Goal: Transaction & Acquisition: Purchase product/service

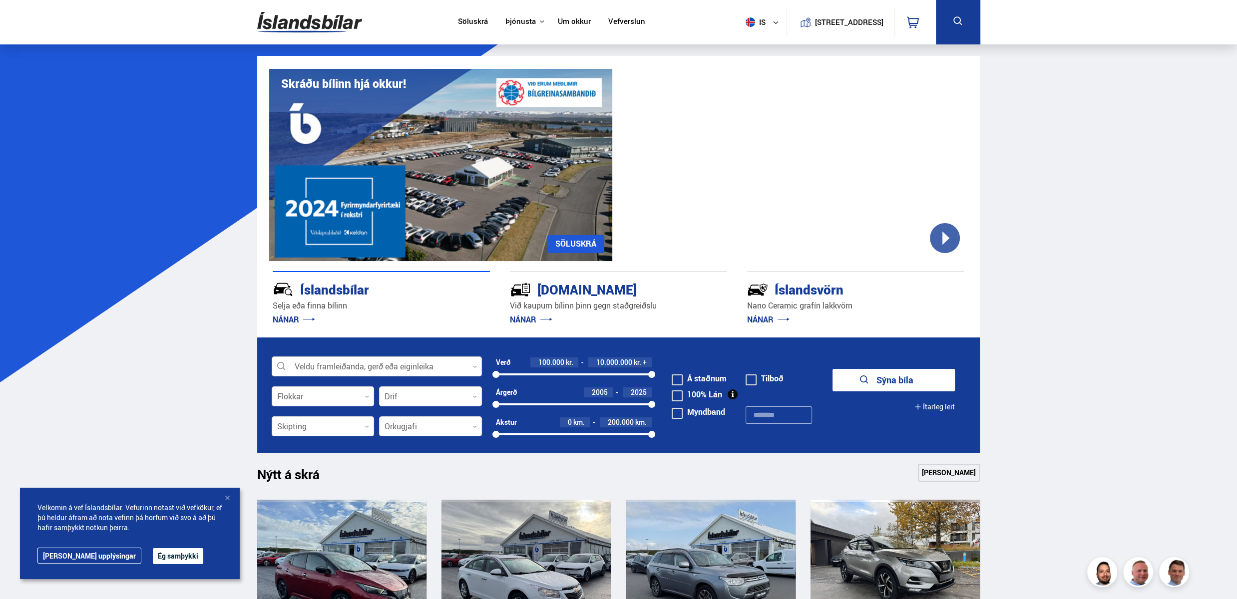
click at [455, 363] on div at bounding box center [377, 367] width 210 height 20
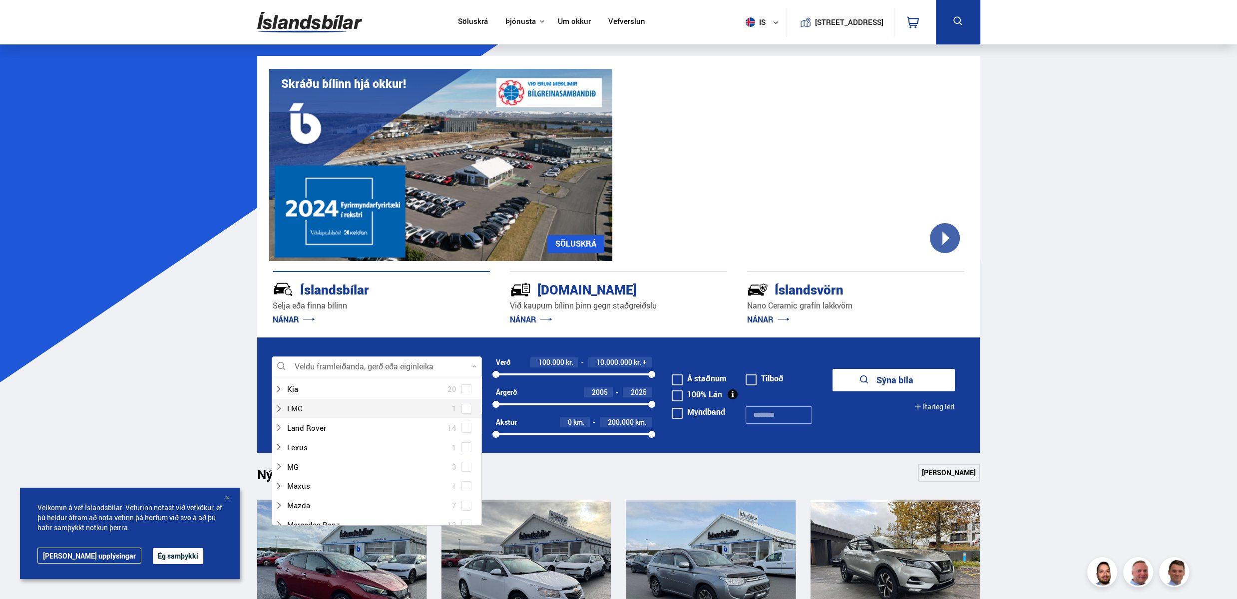
scroll to position [374, 0]
click at [362, 472] on div at bounding box center [367, 474] width 184 height 14
click at [463, 475] on span at bounding box center [466, 474] width 10 height 10
click at [947, 473] on link "[PERSON_NAME]" at bounding box center [949, 473] width 62 height 18
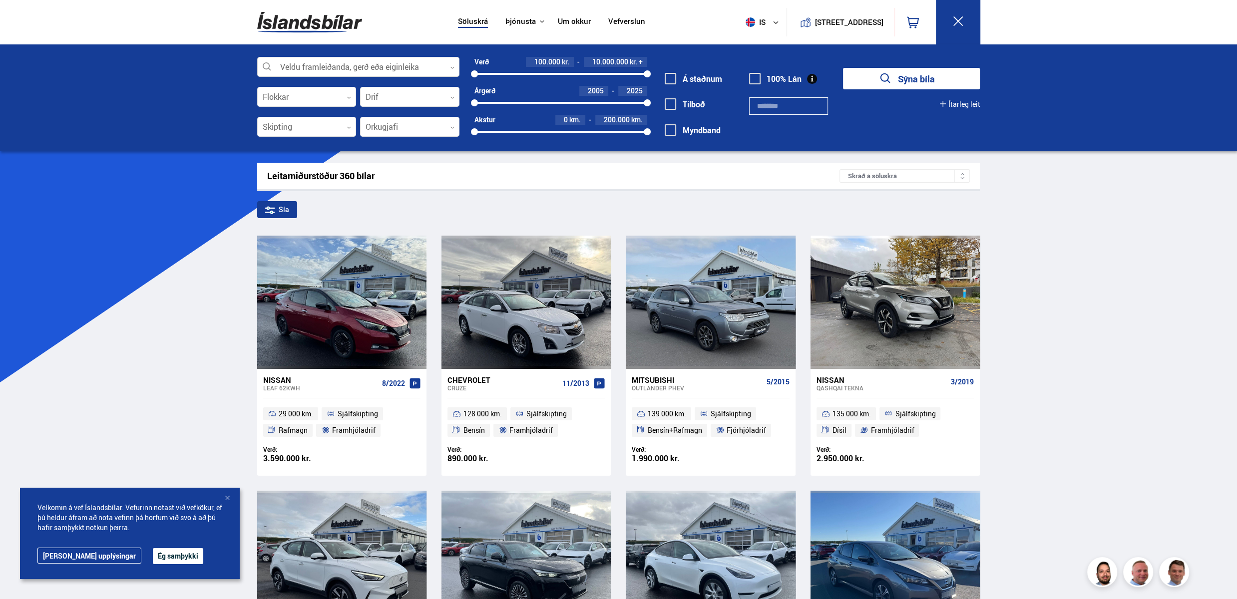
click at [452, 65] on icon at bounding box center [452, 67] width 4 height 4
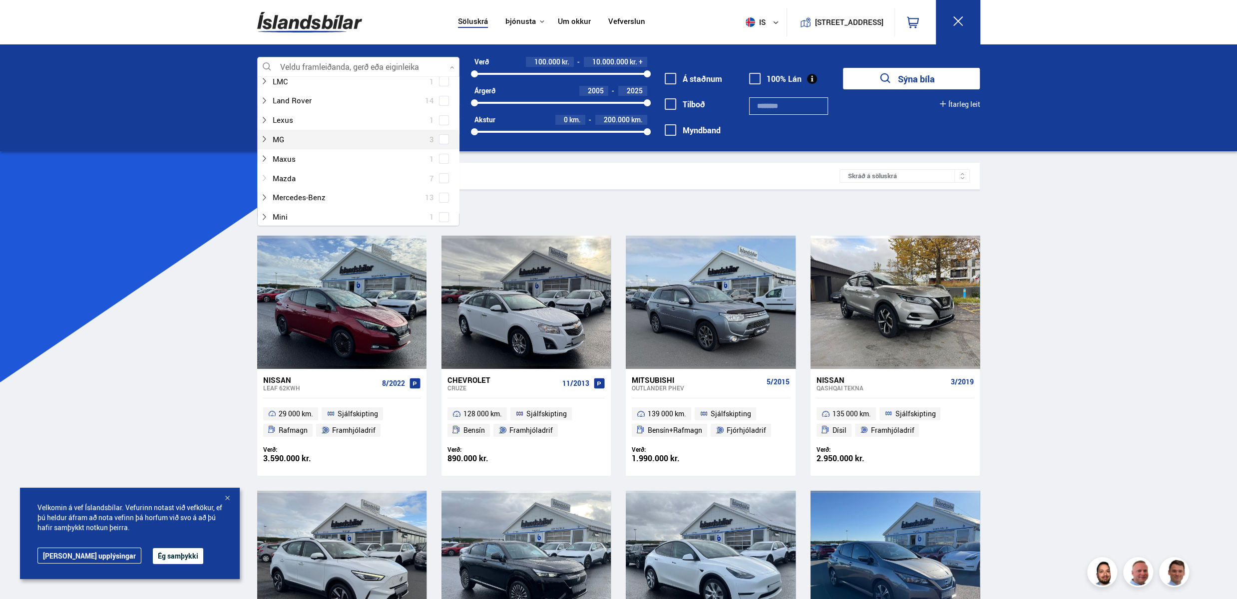
scroll to position [374, 0]
click at [442, 176] on span at bounding box center [444, 175] width 10 height 10
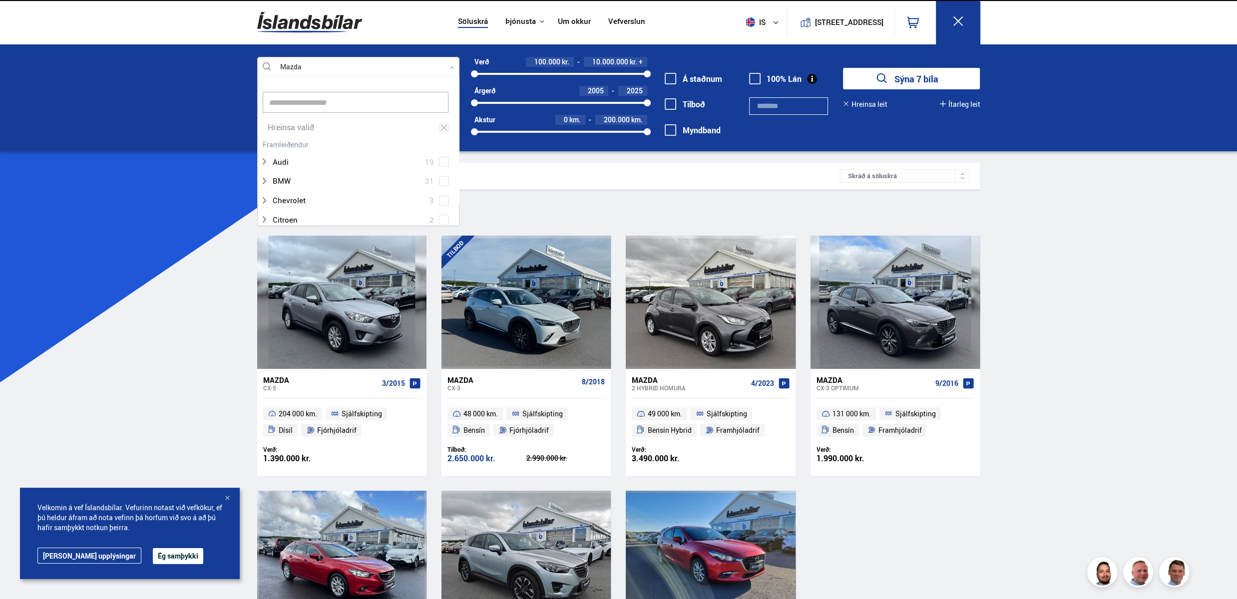
click at [891, 76] on button "Sýna 7 bíla" at bounding box center [911, 78] width 137 height 21
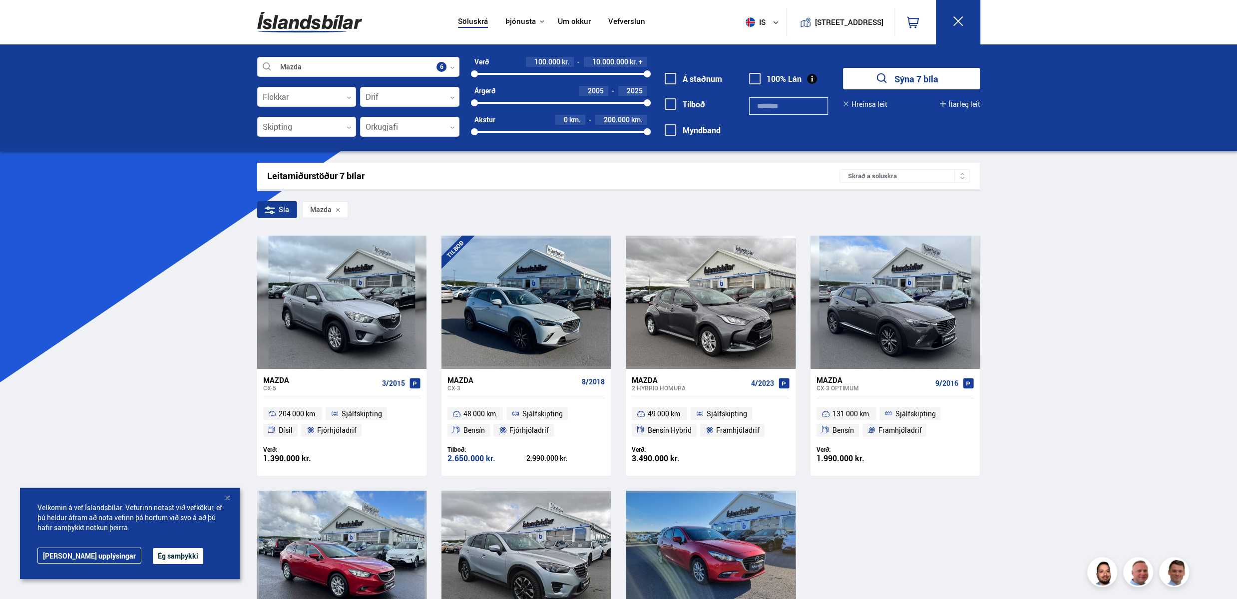
scroll to position [62, 0]
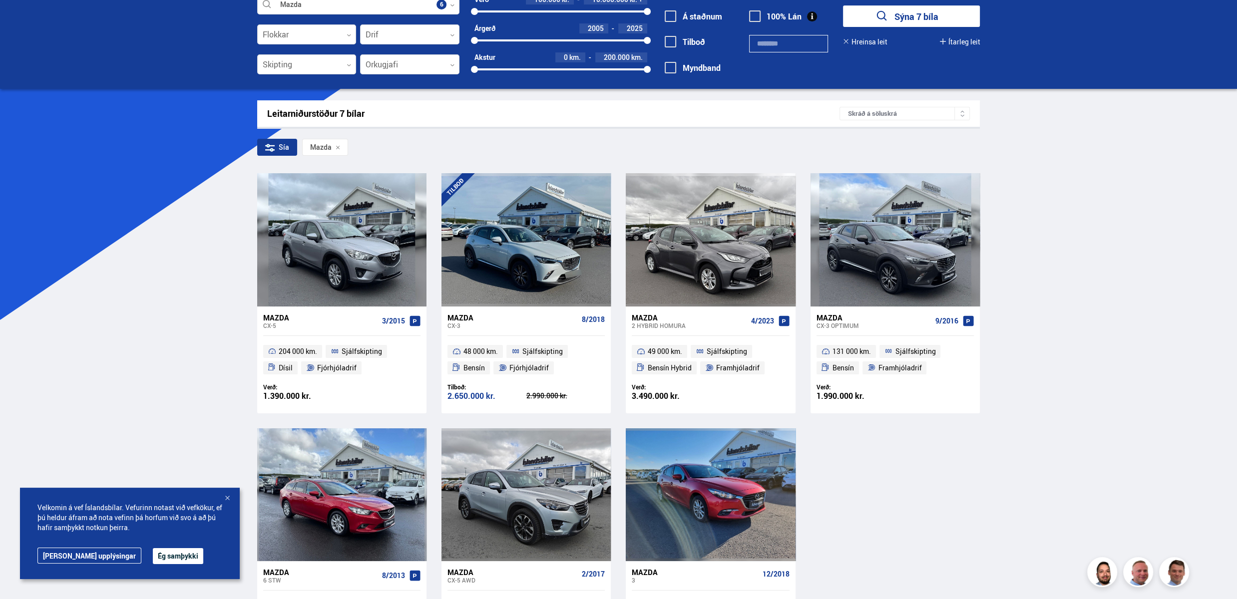
click at [468, 322] on div "CX-3" at bounding box center [512, 325] width 130 height 7
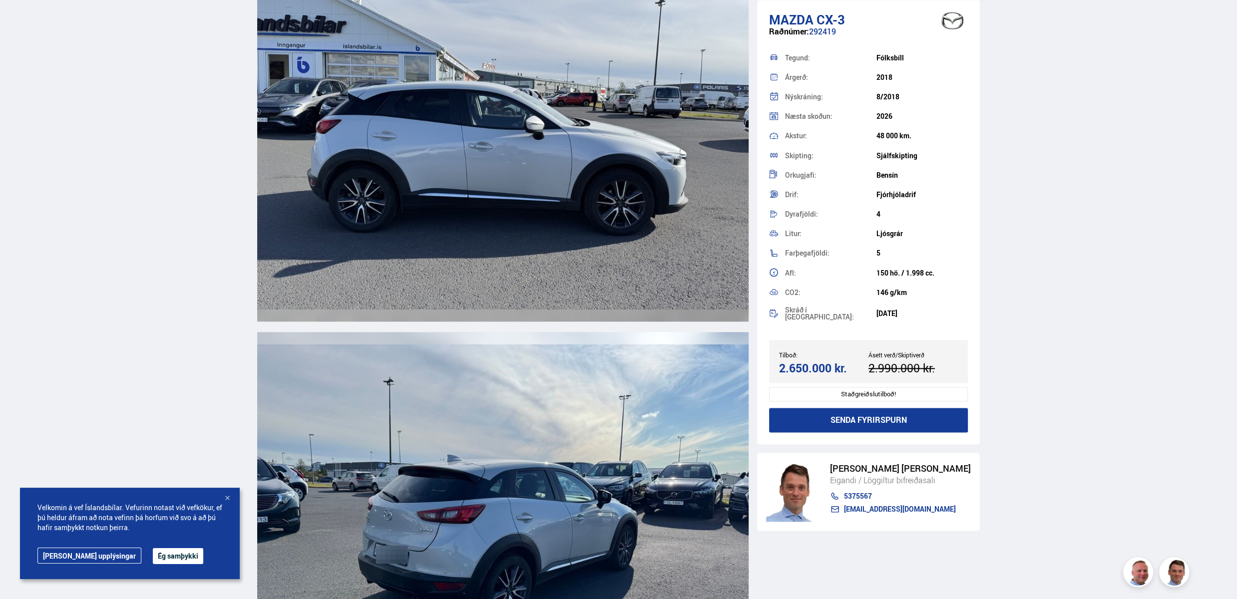
scroll to position [1560, 0]
click at [156, 555] on button "Ég samþykki" at bounding box center [178, 556] width 50 height 16
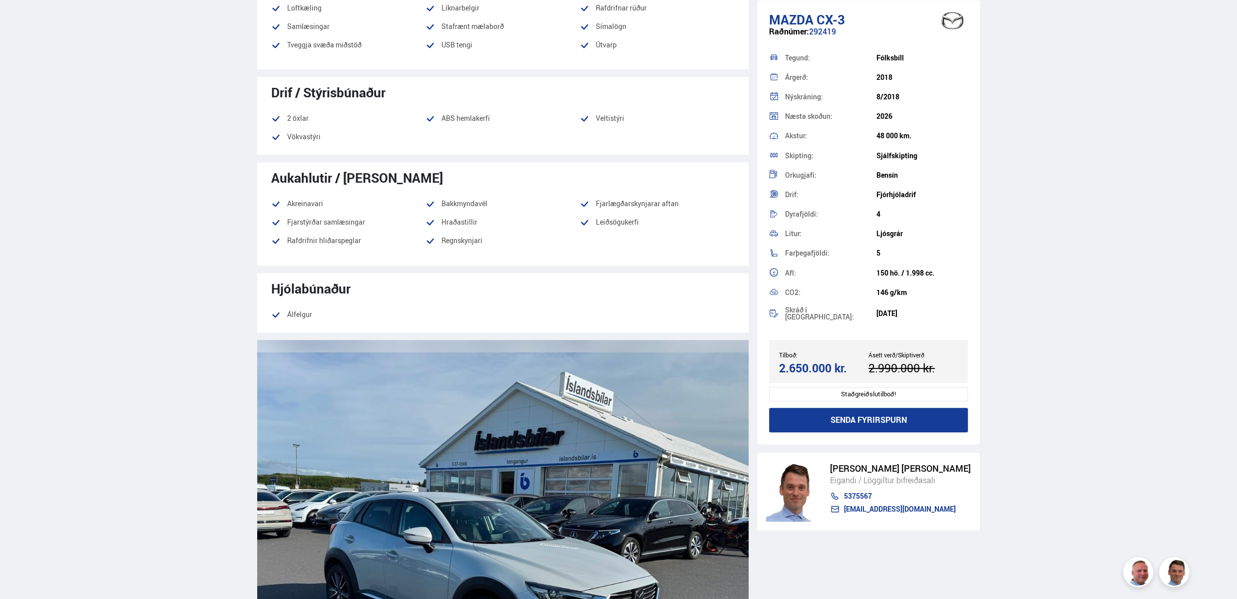
scroll to position [749, 0]
